Goal: Transaction & Acquisition: Subscribe to service/newsletter

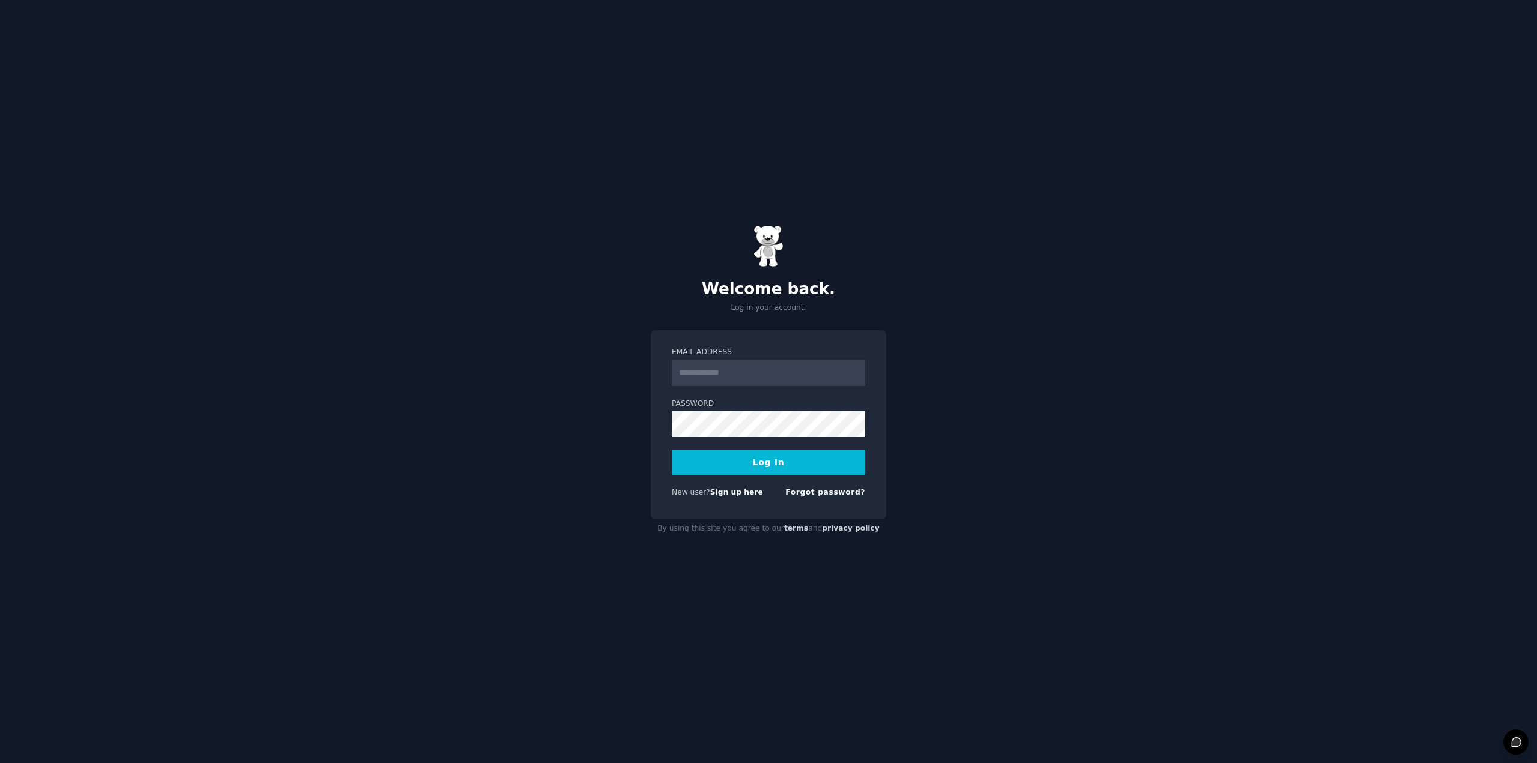
drag, startPoint x: 671, startPoint y: 376, endPoint x: 718, endPoint y: 379, distance: 47.5
click at [682, 376] on div "Email Address Password Log In New user? Sign up here Forgot password?" at bounding box center [768, 424] width 235 height 189
click at [718, 379] on input "Email Address" at bounding box center [768, 373] width 193 height 26
click at [0, 762] on com-1password-button at bounding box center [0, 763] width 0 height 0
type input "**********"
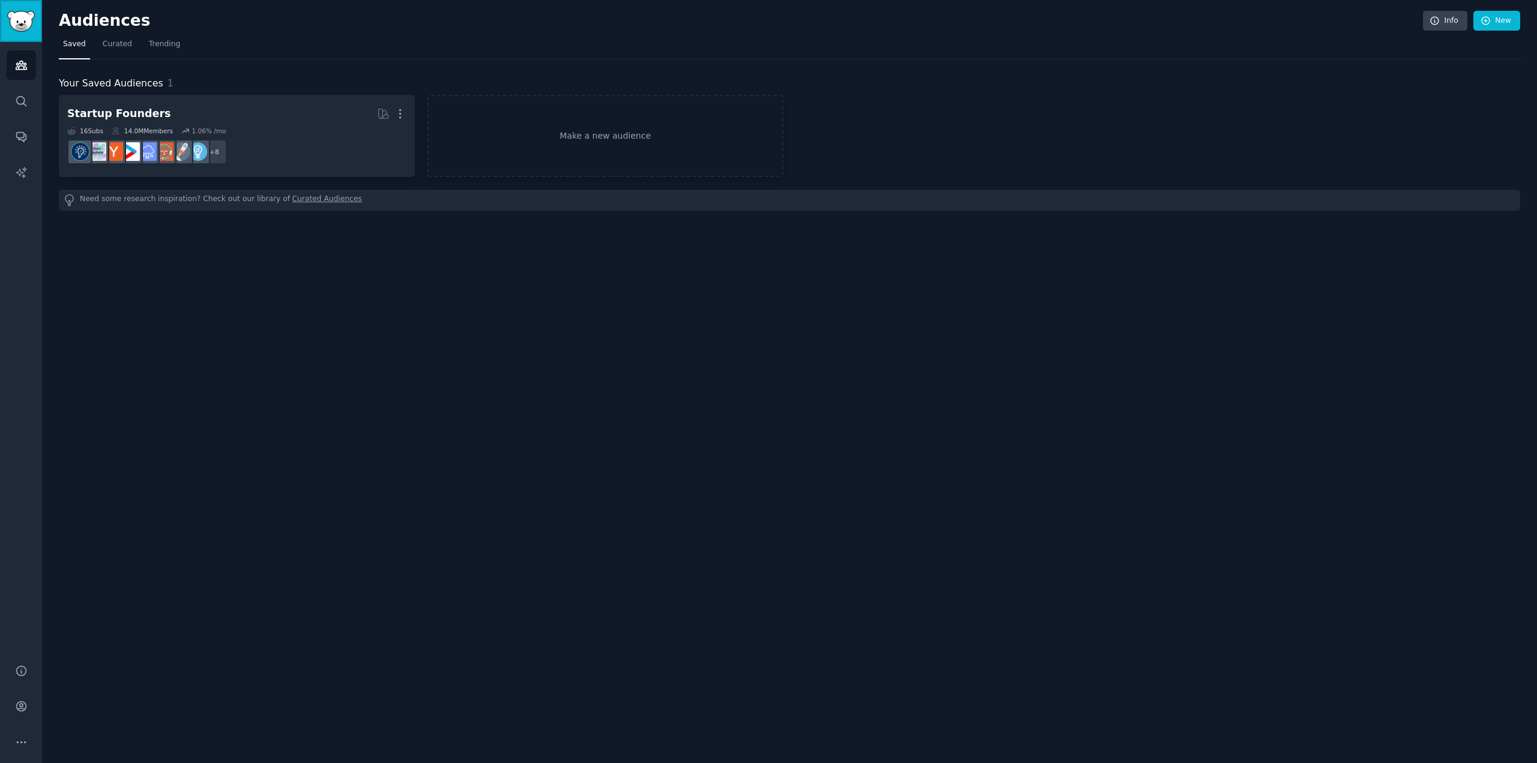
click at [16, 16] on img "Sidebar" at bounding box center [21, 21] width 28 height 21
click at [154, 40] on span "Trending" at bounding box center [164, 44] width 31 height 11
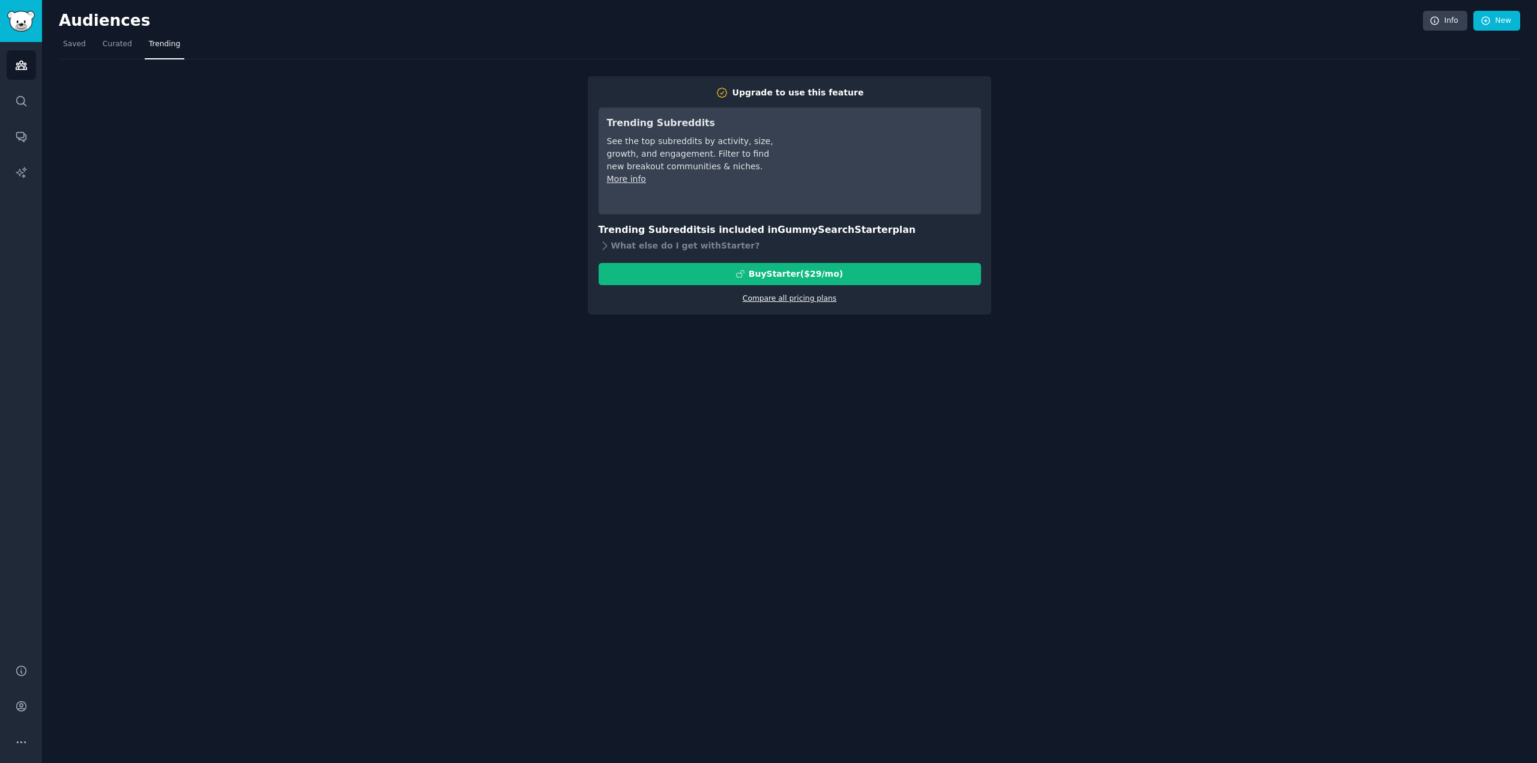
click at [798, 299] on link "Compare all pricing plans" at bounding box center [790, 298] width 94 height 8
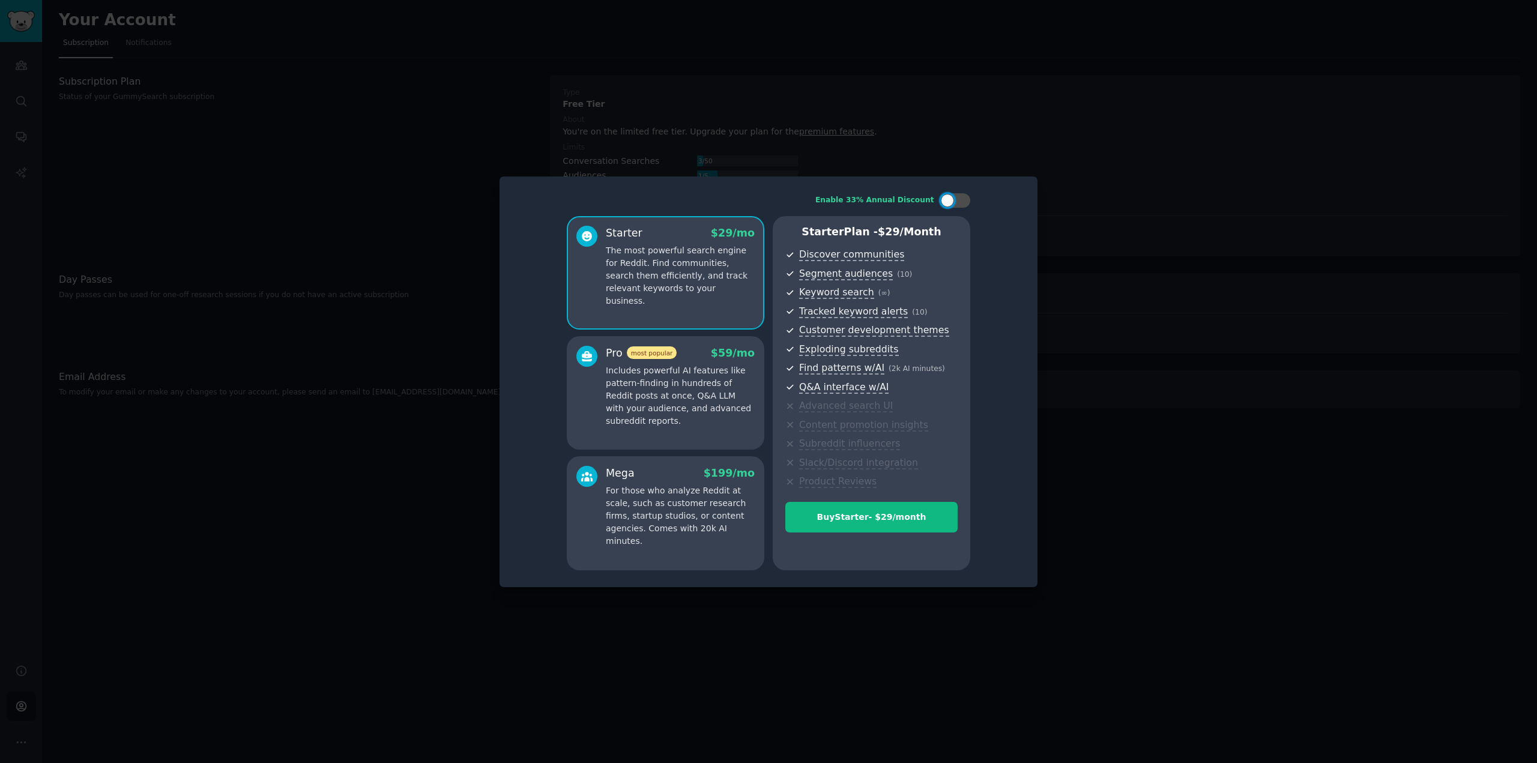
click at [686, 384] on p "Includes powerful AI features like pattern-finding in hundreds of Reddit posts …" at bounding box center [680, 395] width 149 height 63
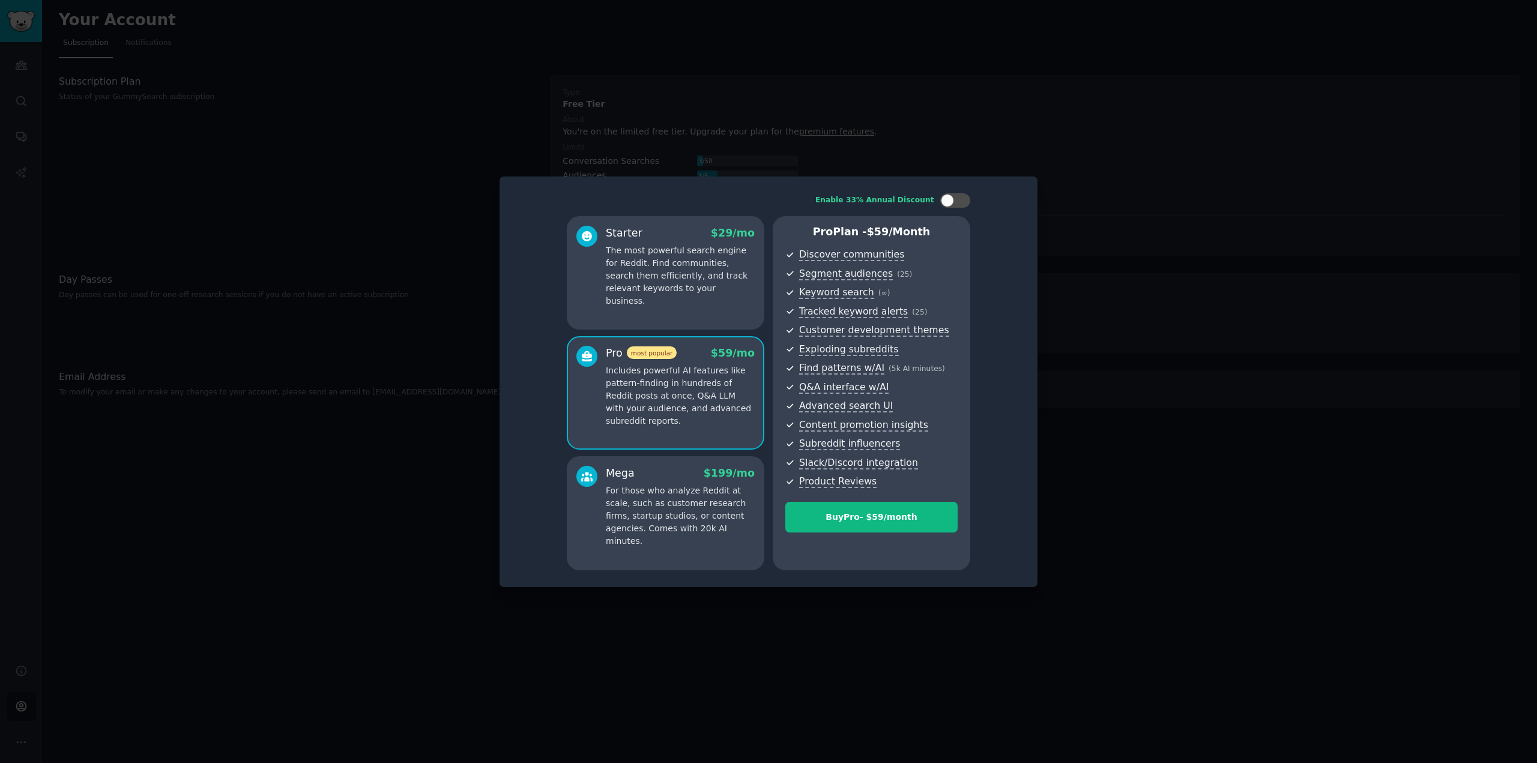
click at [686, 524] on p "For those who analyze Reddit at scale, such as customer research firms, startup…" at bounding box center [680, 516] width 149 height 63
click at [953, 200] on div at bounding box center [947, 200] width 13 height 13
click at [964, 199] on div at bounding box center [962, 200] width 13 height 13
click at [964, 199] on div at bounding box center [955, 200] width 30 height 14
click at [964, 199] on div at bounding box center [962, 200] width 13 height 13
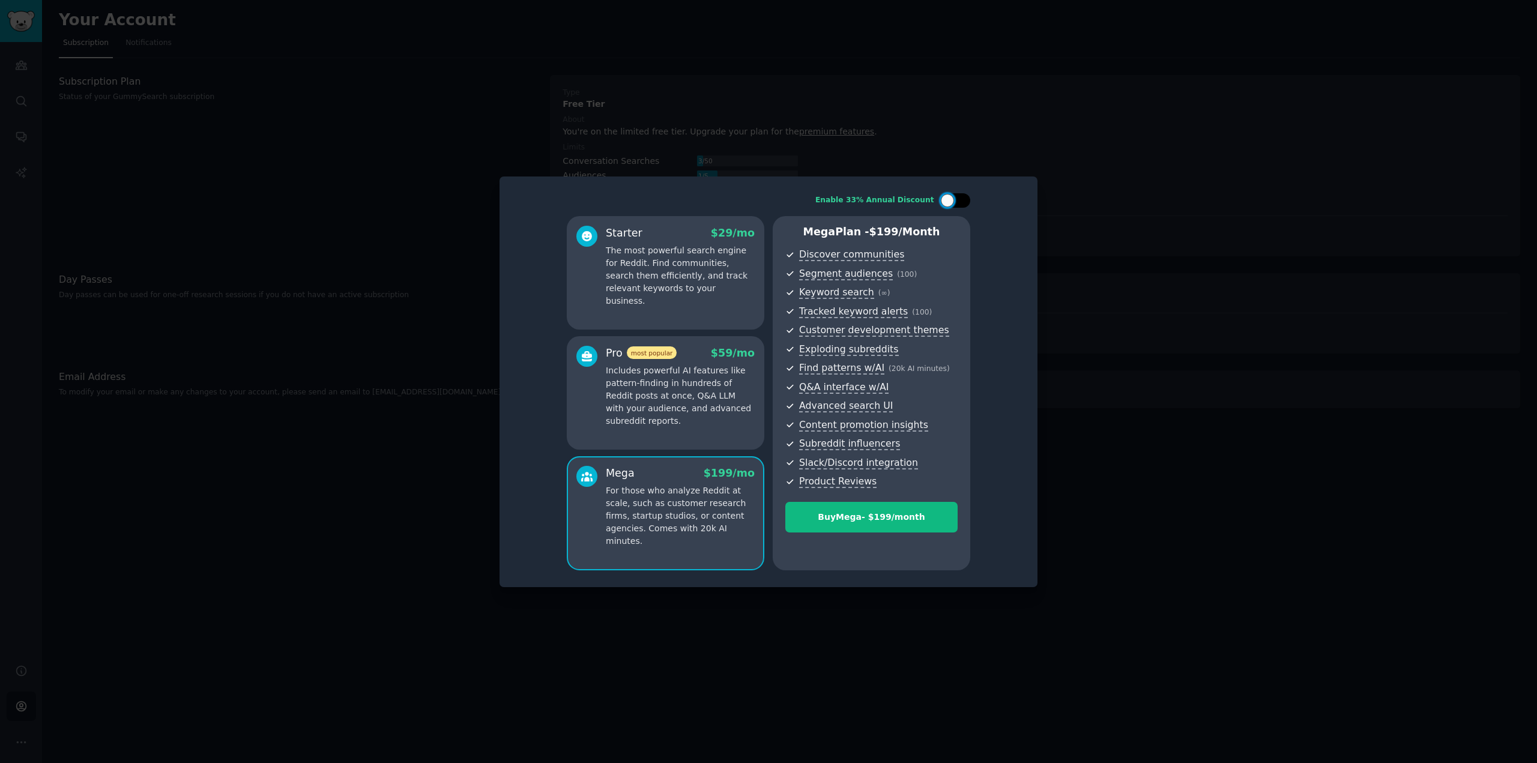
click at [955, 201] on div at bounding box center [955, 200] width 30 height 14
checkbox input "false"
click at [690, 373] on p "Includes powerful AI features like pattern-finding in hundreds of Reddit posts …" at bounding box center [680, 395] width 149 height 63
click at [667, 515] on p "For those who analyze Reddit at scale, such as customer research firms, startup…" at bounding box center [680, 516] width 149 height 63
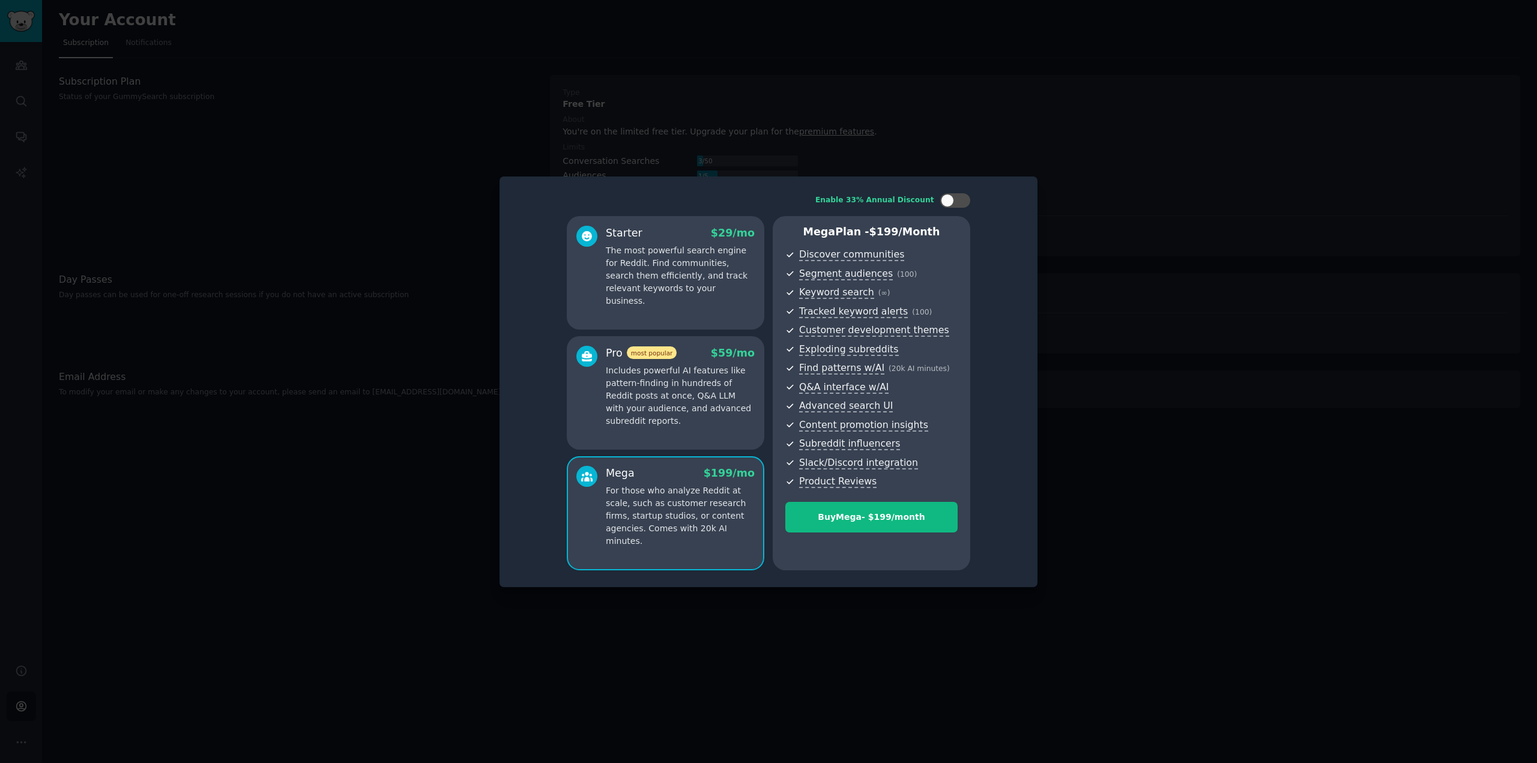
click at [669, 429] on div "Pro most popular $ 59 /mo Includes powerful AI features like pattern-finding in…" at bounding box center [666, 393] width 198 height 114
click at [668, 515] on p "For those who analyze Reddit at scale, such as customer research firms, startup…" at bounding box center [680, 516] width 149 height 63
click at [685, 406] on p "Includes powerful AI features like pattern-finding in hundreds of Reddit posts …" at bounding box center [680, 395] width 149 height 63
click at [679, 262] on p "The most powerful search engine for Reddit. Find communities, search them effic…" at bounding box center [680, 275] width 149 height 63
click at [695, 413] on p "Includes powerful AI features like pattern-finding in hundreds of Reddit posts …" at bounding box center [680, 395] width 149 height 63
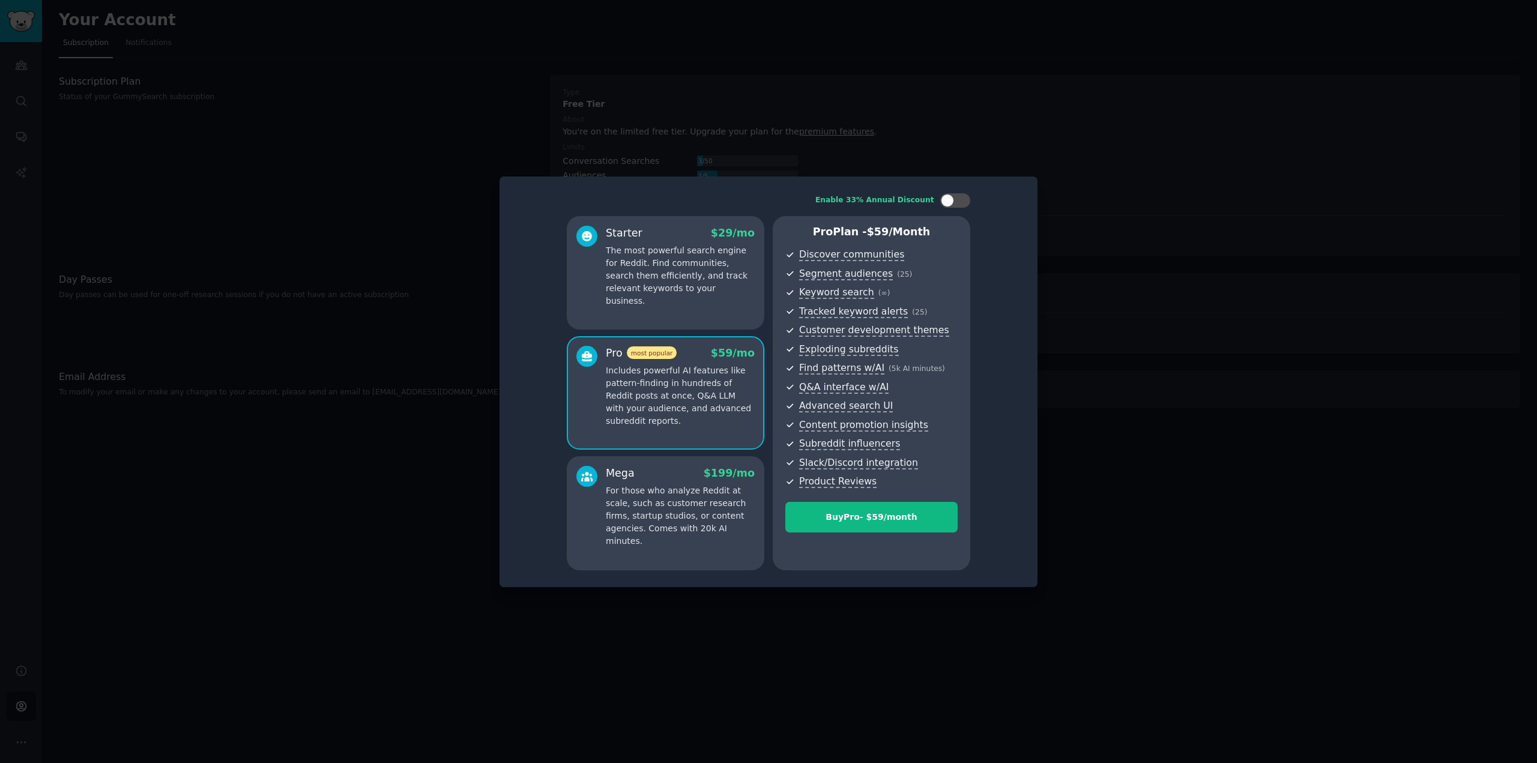
click at [693, 313] on div "Starter $ 29 /mo The most powerful search engine for Reddit. Find communities, …" at bounding box center [666, 273] width 198 height 114
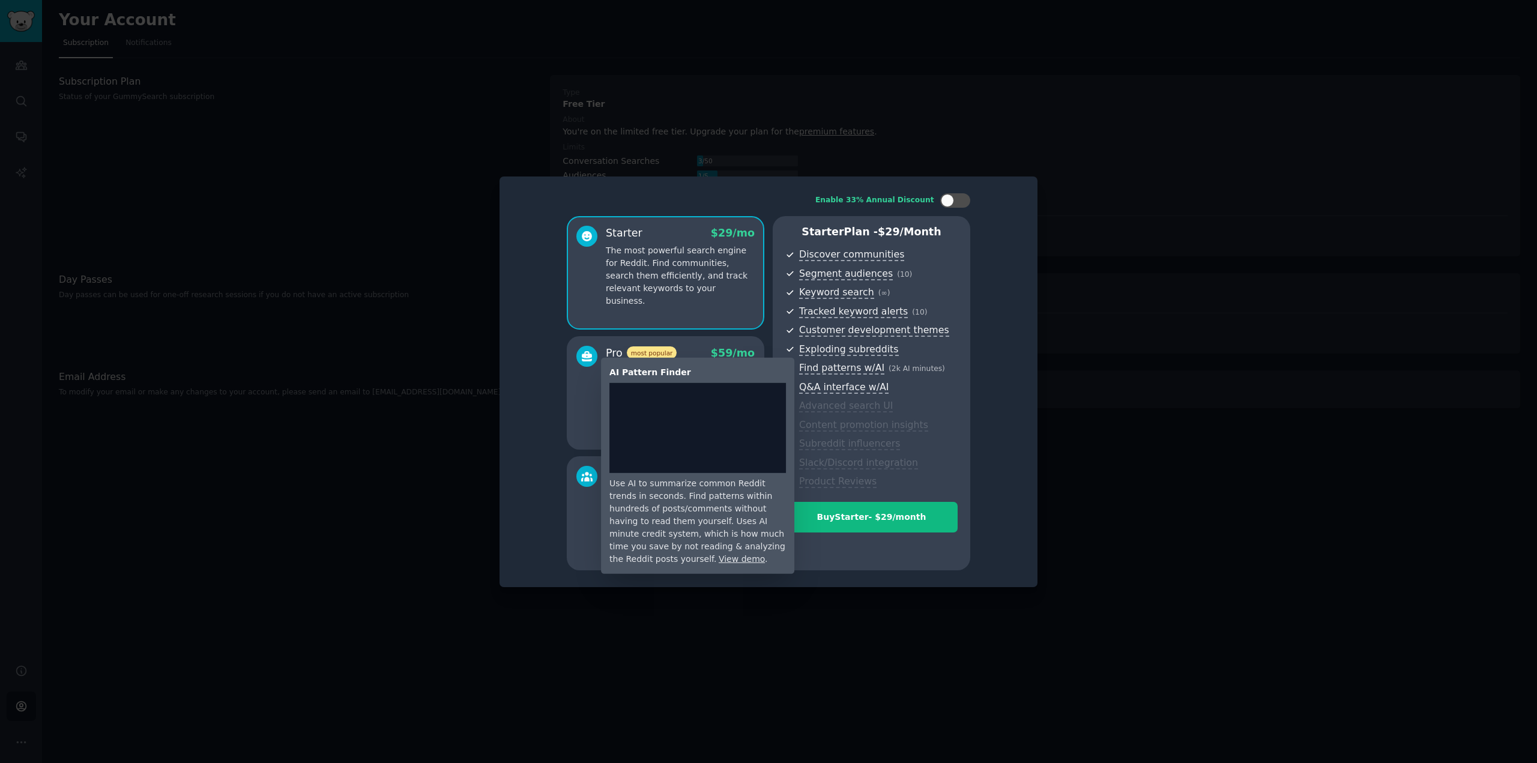
click at [814, 369] on span "Find patterns w/AI" at bounding box center [841, 368] width 85 height 13
click at [867, 367] on span "Find patterns w/AI" at bounding box center [841, 368] width 85 height 13
click at [854, 369] on span "Find patterns w/AI" at bounding box center [841, 368] width 85 height 13
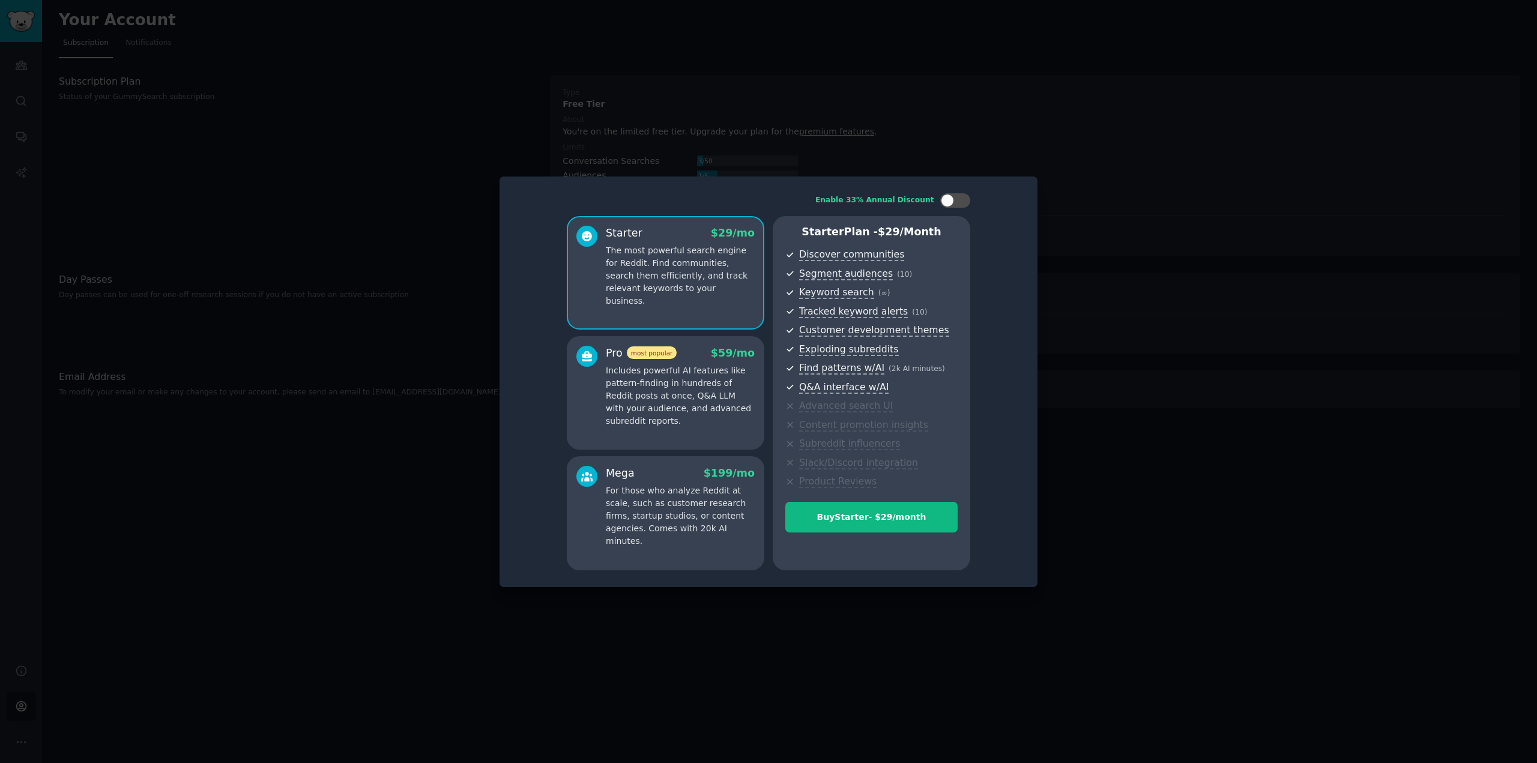
click at [690, 430] on div "Pro most popular $ 59 /mo Includes powerful AI features like pattern-finding in…" at bounding box center [666, 393] width 198 height 114
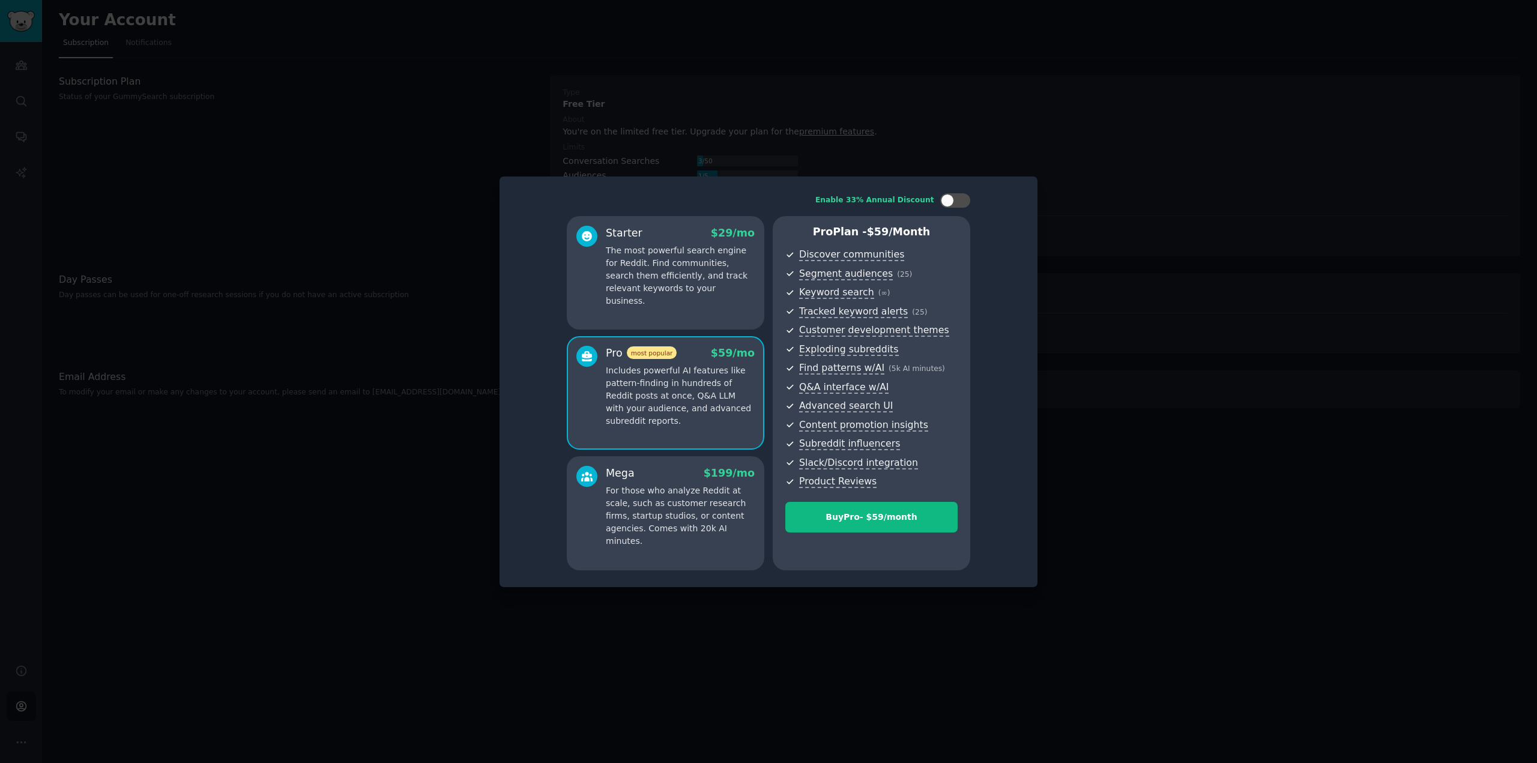
click at [727, 272] on p "The most powerful search engine for Reddit. Find communities, search them effic…" at bounding box center [680, 275] width 149 height 63
